Goal: Check status: Check status

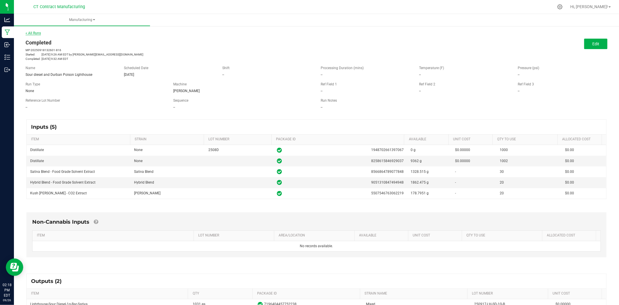
click at [34, 31] on link "< All Runs" at bounding box center [33, 33] width 15 height 4
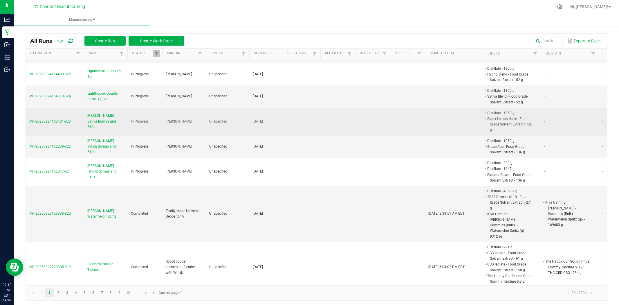
scroll to position [161, 0]
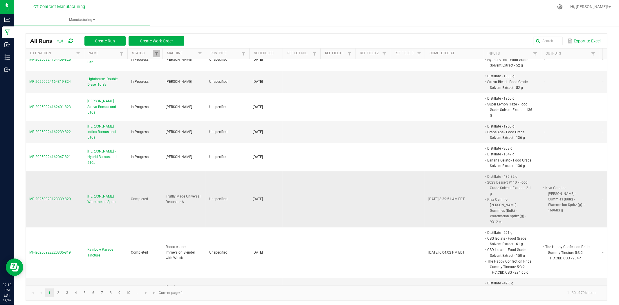
click at [103, 194] on span "[PERSON_NAME] Watermelon Spritz" at bounding box center [105, 199] width 37 height 11
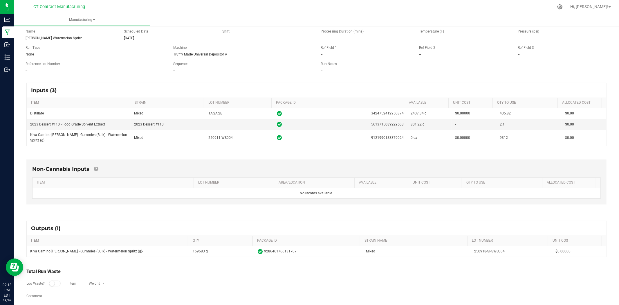
scroll to position [38, 0]
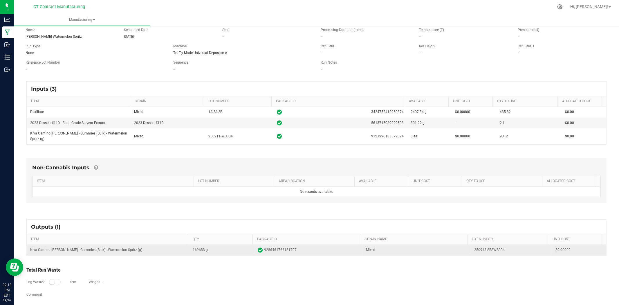
click at [282, 247] on span "9286461766131707" at bounding box center [280, 250] width 32 height 6
click at [481, 245] on td "250918-SRSWS004" at bounding box center [511, 250] width 81 height 10
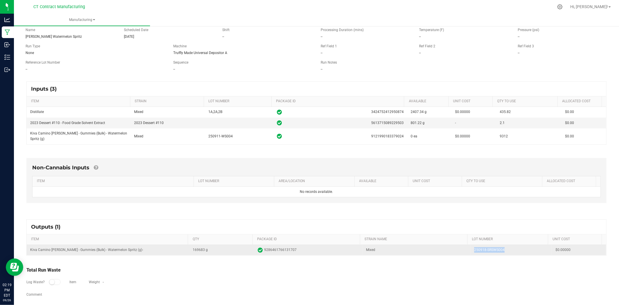
click at [481, 245] on td "250918-SRSWS004" at bounding box center [511, 250] width 81 height 10
copy td "250918-SRSWS004"
copy span "9286461766131707"
drag, startPoint x: 298, startPoint y: 247, endPoint x: 261, endPoint y: 249, distance: 37.2
click at [261, 249] on td "9286461766131707" at bounding box center [308, 250] width 108 height 10
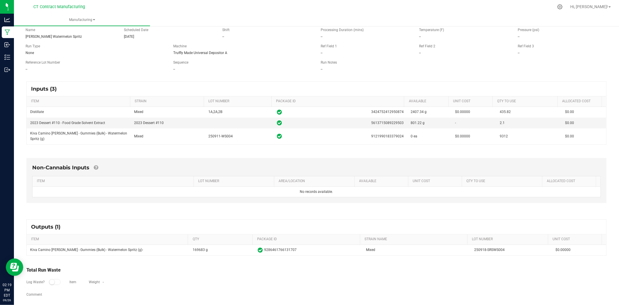
click at [268, 273] on div "Log Waste? Item Weight -" at bounding box center [316, 282] width 580 height 18
click at [242, 0] on nav "CT Contract Manufacturing Hi, [PERSON_NAME]!" at bounding box center [316, 7] width 605 height 14
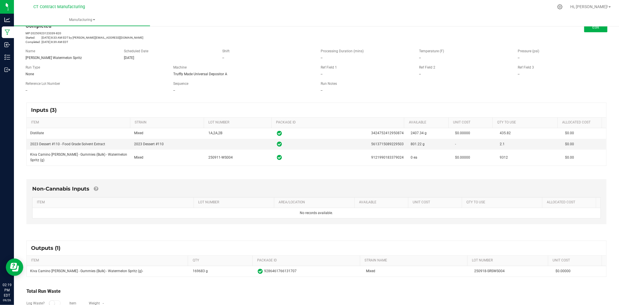
scroll to position [0, 0]
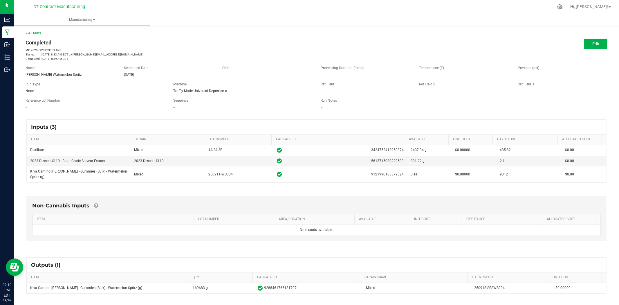
click at [34, 32] on link "< All Runs" at bounding box center [33, 33] width 15 height 4
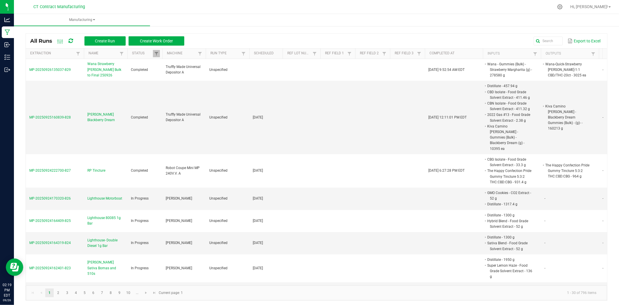
click at [214, 1] on div at bounding box center [328, 6] width 449 height 11
